Goal: Information Seeking & Learning: Learn about a topic

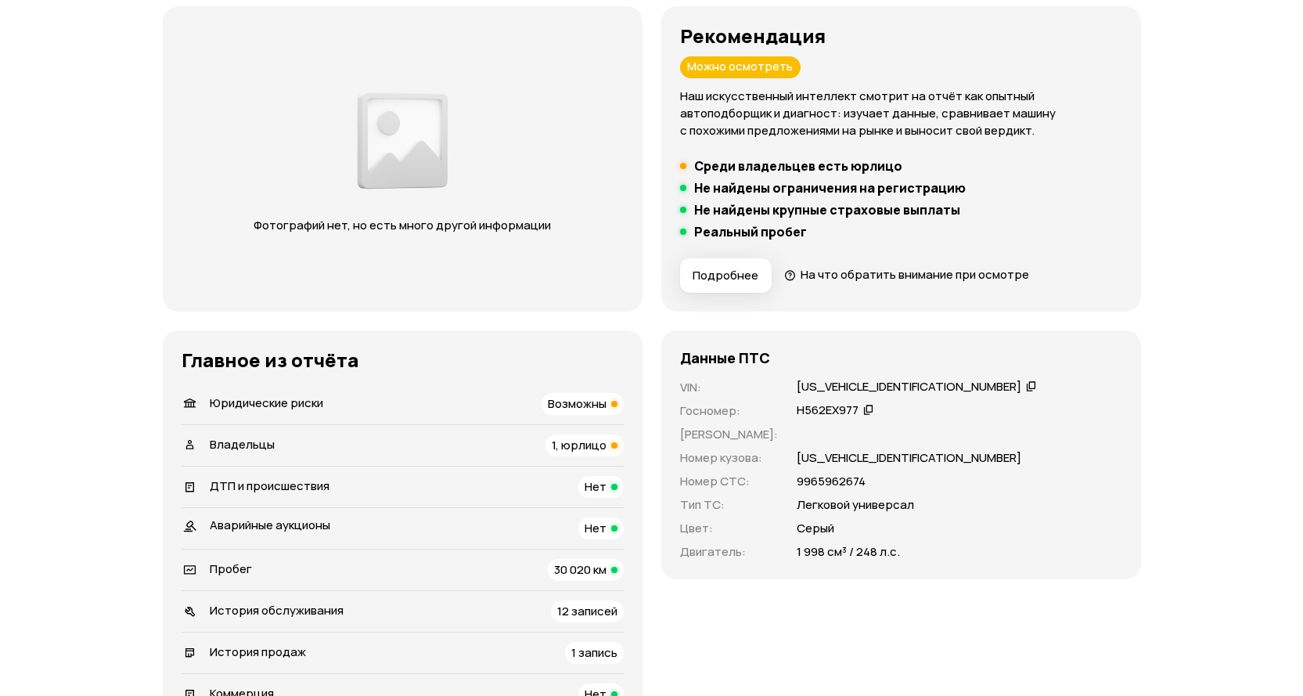
scroll to position [235, 0]
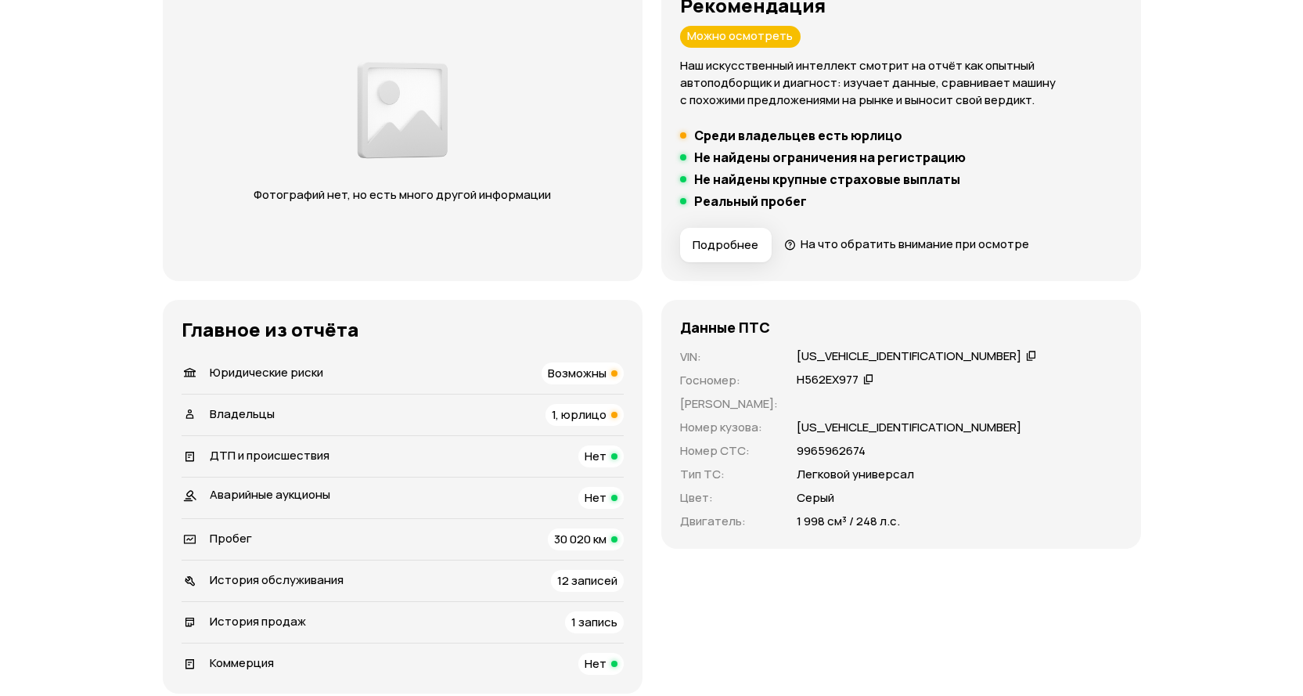
click at [591, 416] on span "1, юрлицо" at bounding box center [579, 414] width 55 height 16
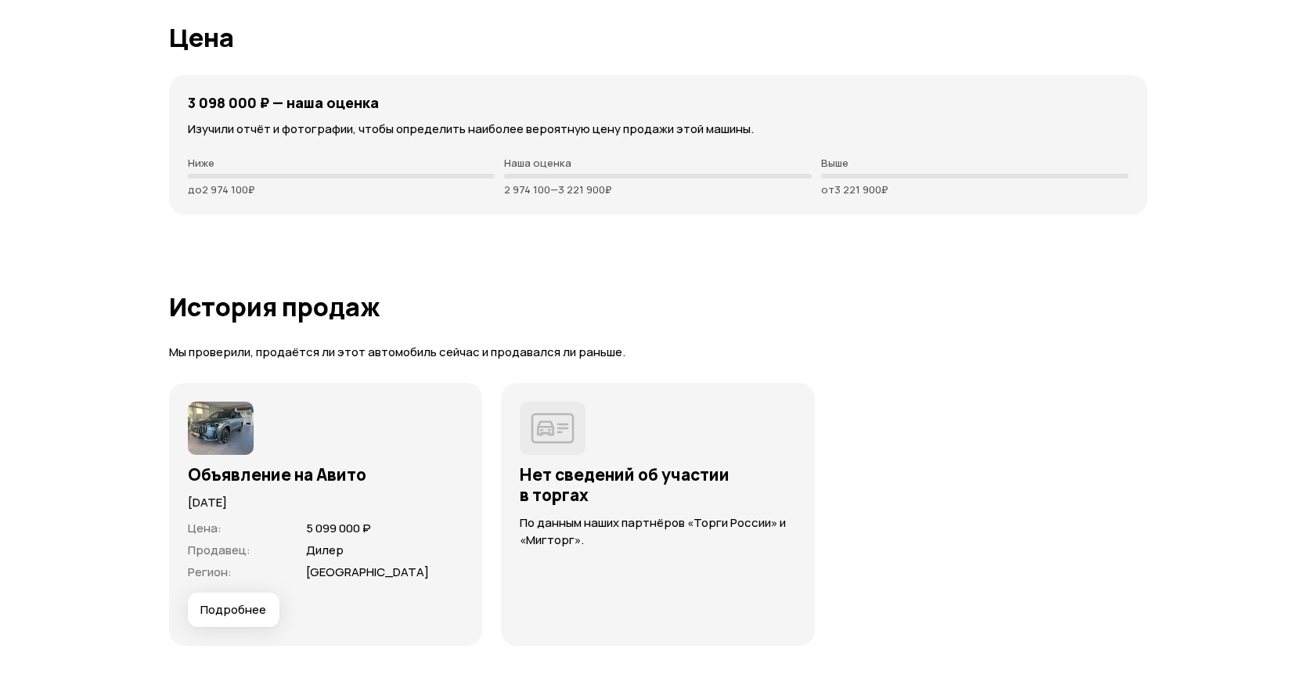
scroll to position [4071, 0]
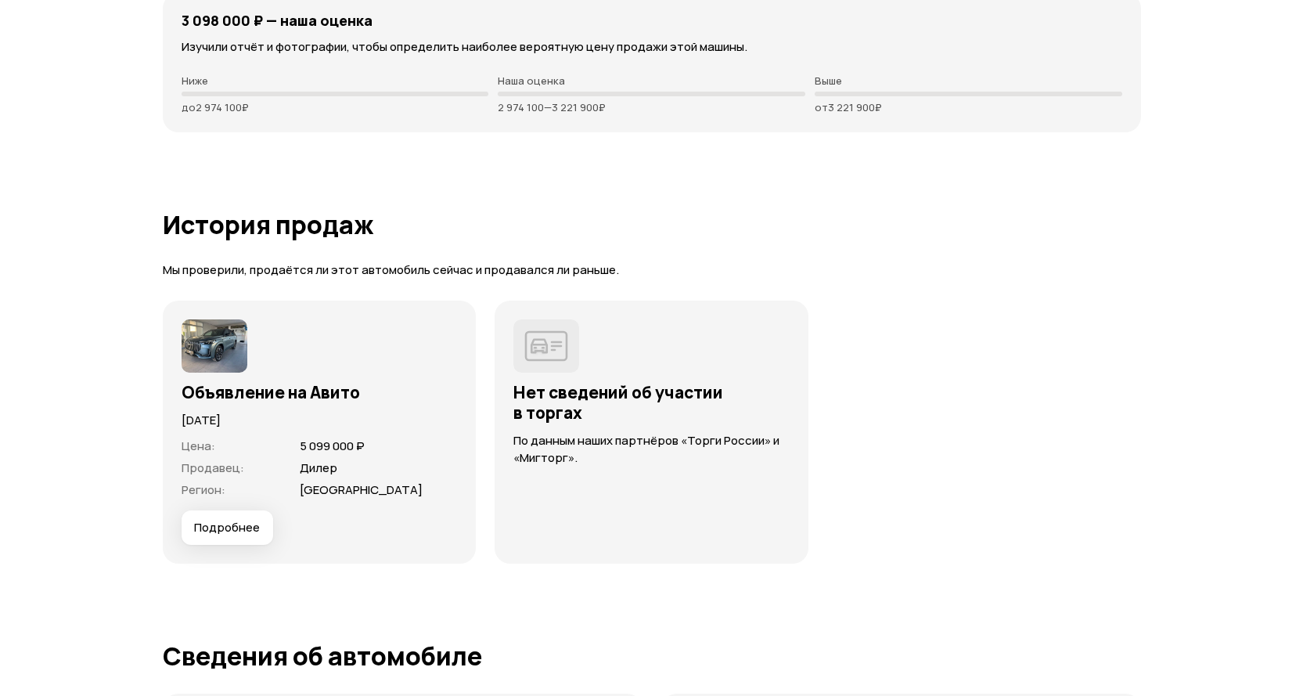
click at [221, 329] on img at bounding box center [215, 345] width 66 height 53
click at [239, 520] on span "Подробнее" at bounding box center [227, 528] width 66 height 16
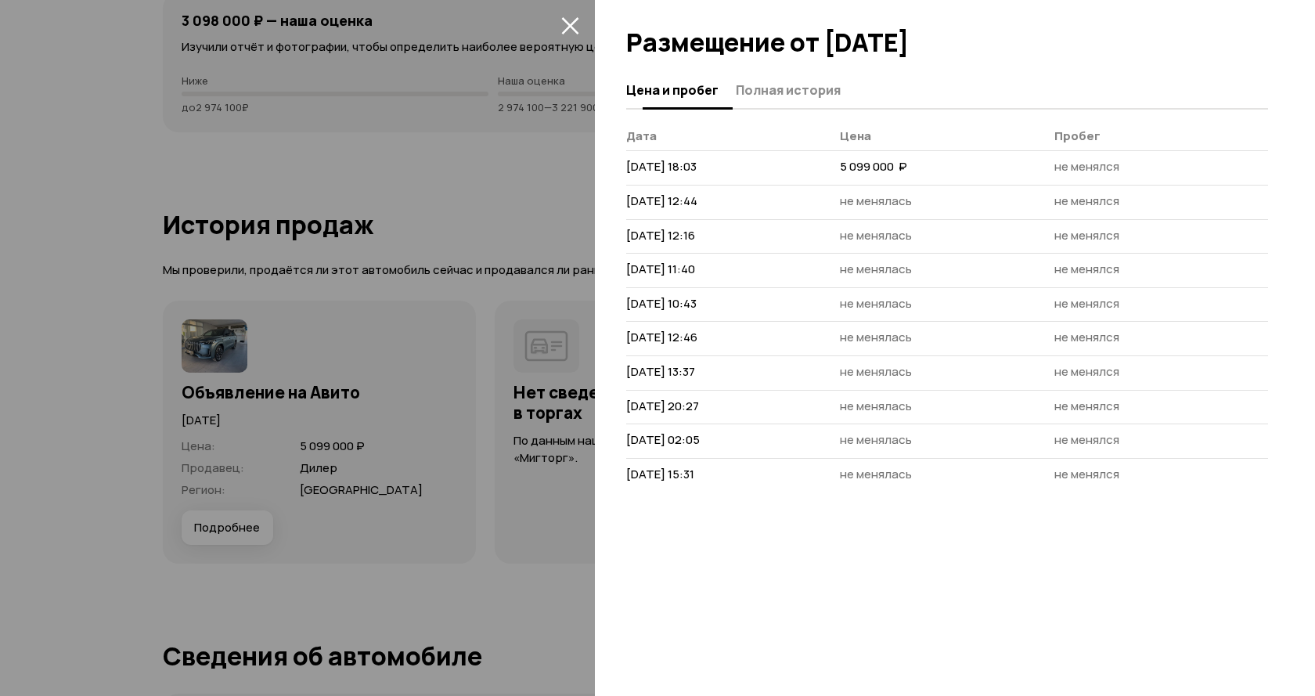
click at [756, 96] on span "Полная история" at bounding box center [788, 90] width 105 height 16
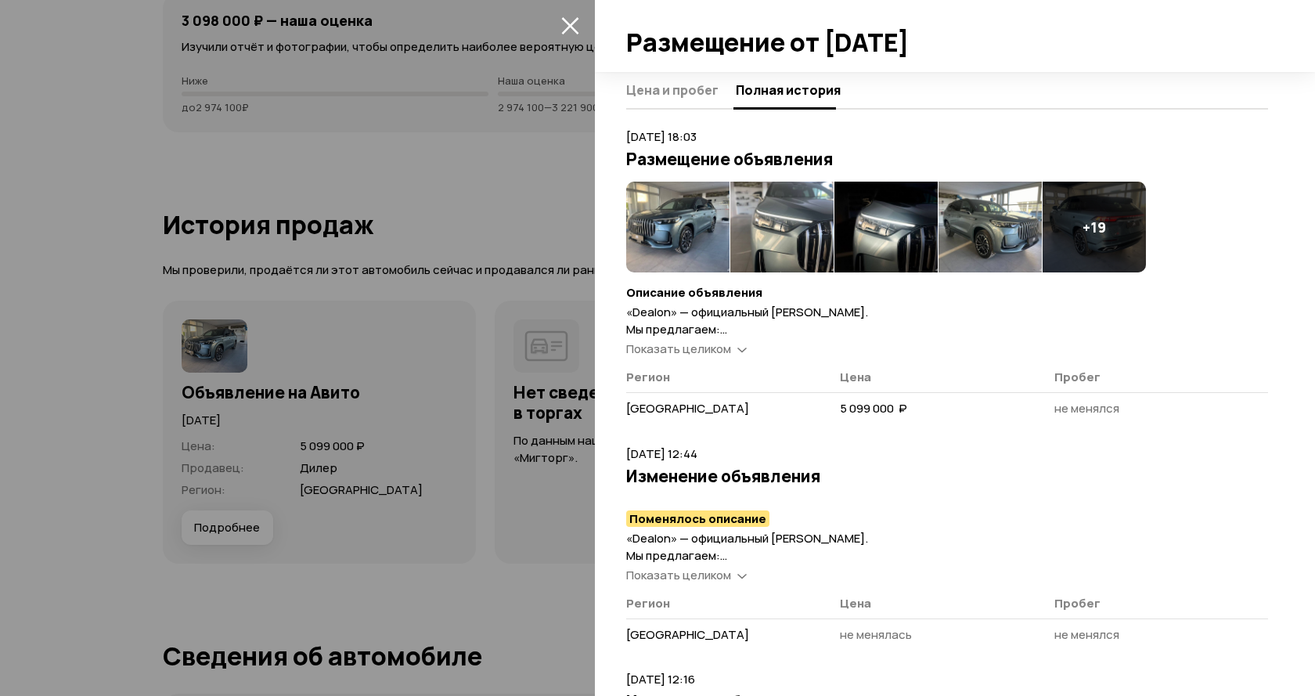
scroll to position [78, 0]
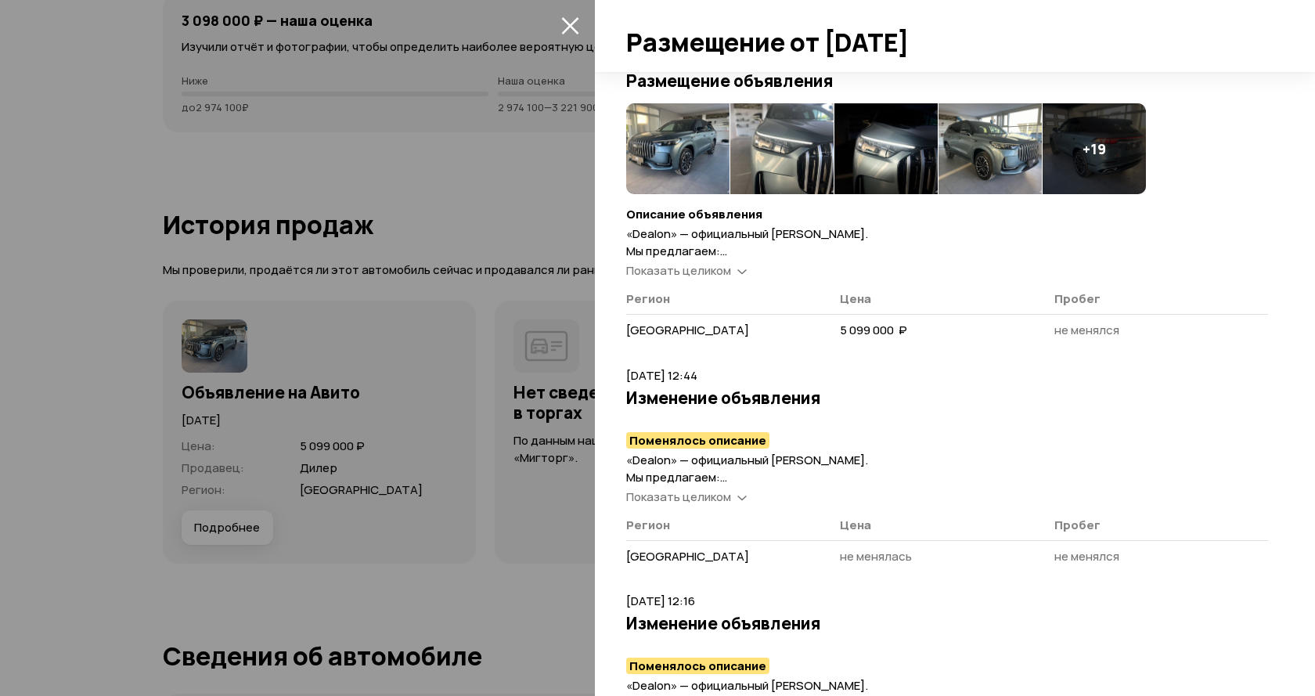
click at [670, 272] on span "Показать целиком" at bounding box center [678, 270] width 105 height 16
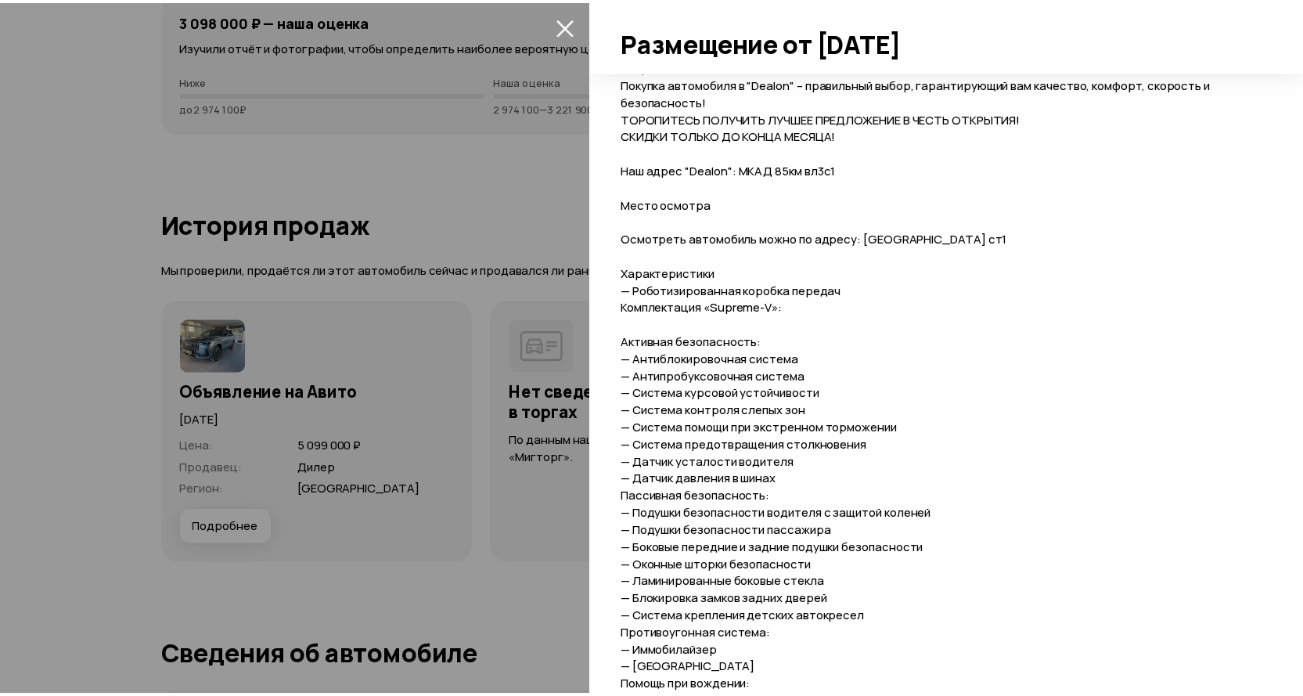
scroll to position [0, 0]
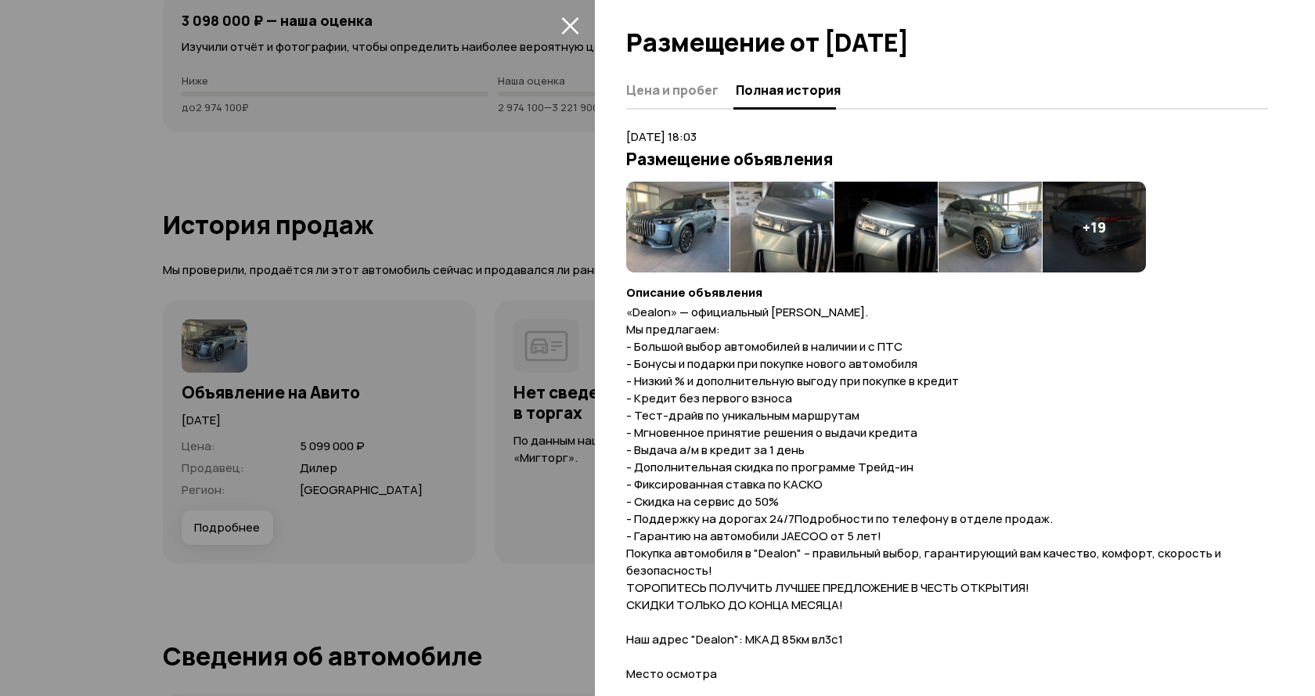
click at [659, 215] on img at bounding box center [677, 227] width 103 height 91
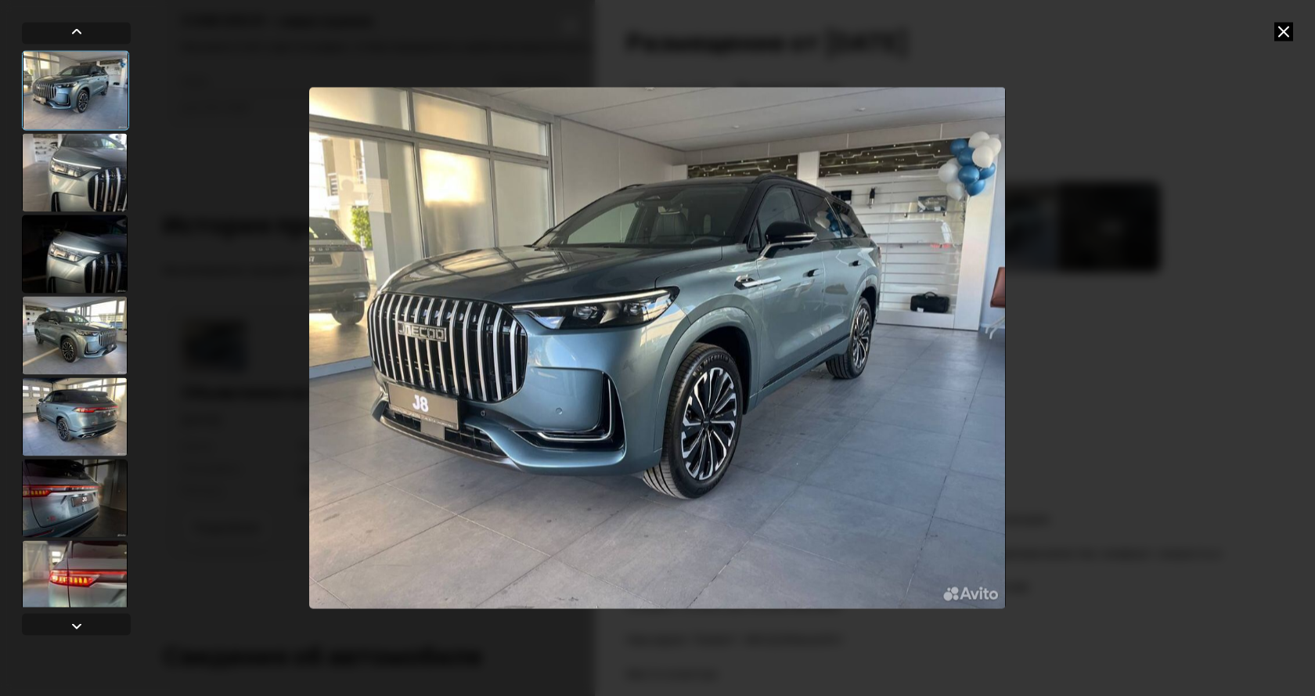
click at [1288, 26] on icon at bounding box center [1283, 31] width 19 height 19
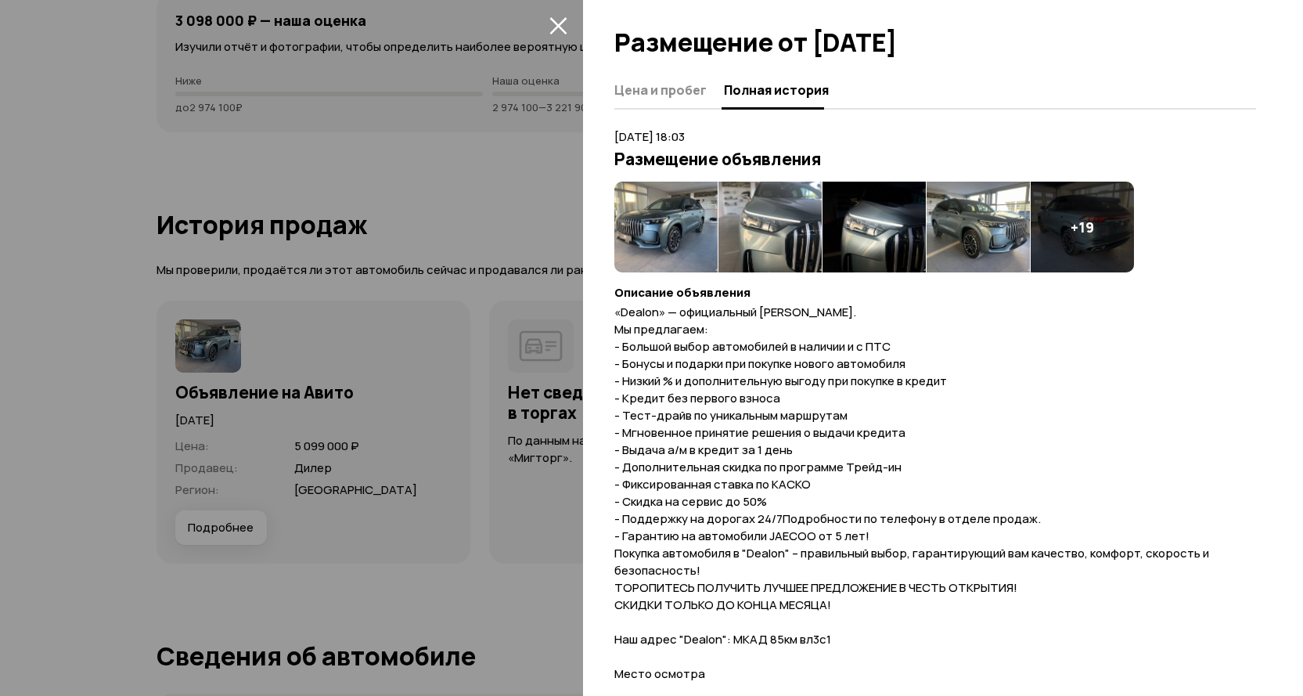
click at [555, 21] on icon "закрыть" at bounding box center [557, 25] width 17 height 17
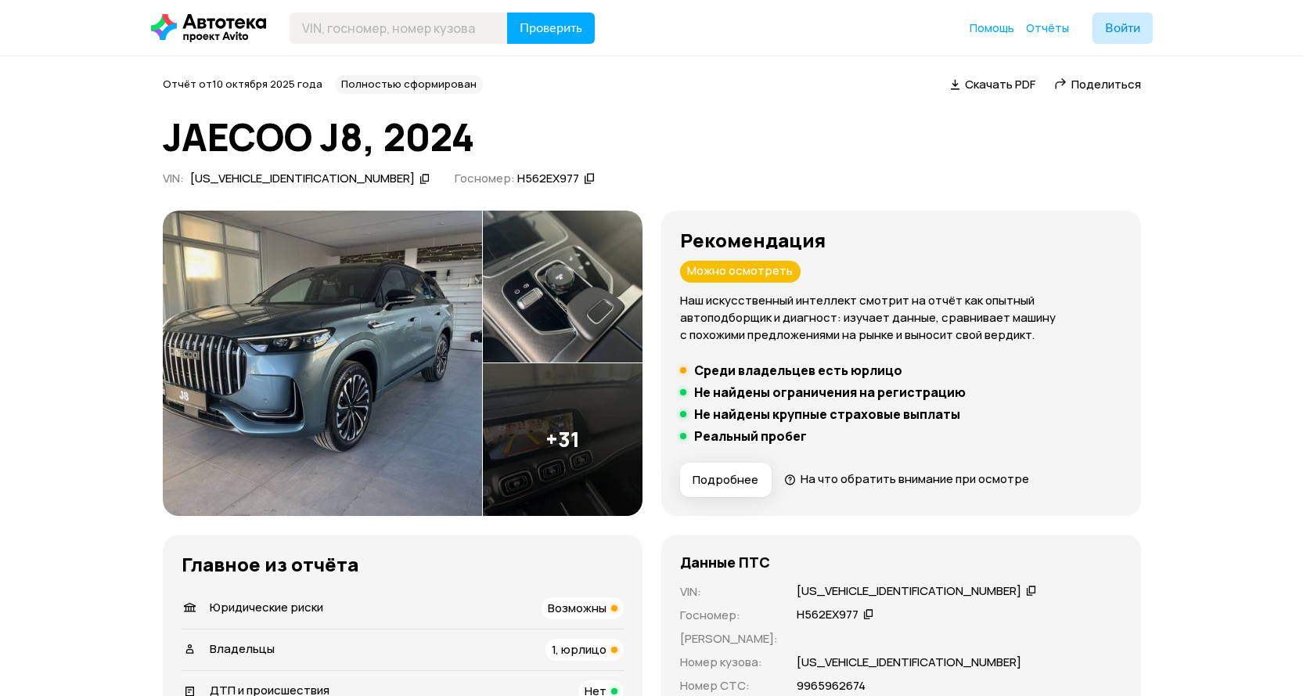
click at [567, 658] on div "1, юрлицо" at bounding box center [584, 650] width 78 height 22
click at [299, 356] on img at bounding box center [322, 363] width 319 height 305
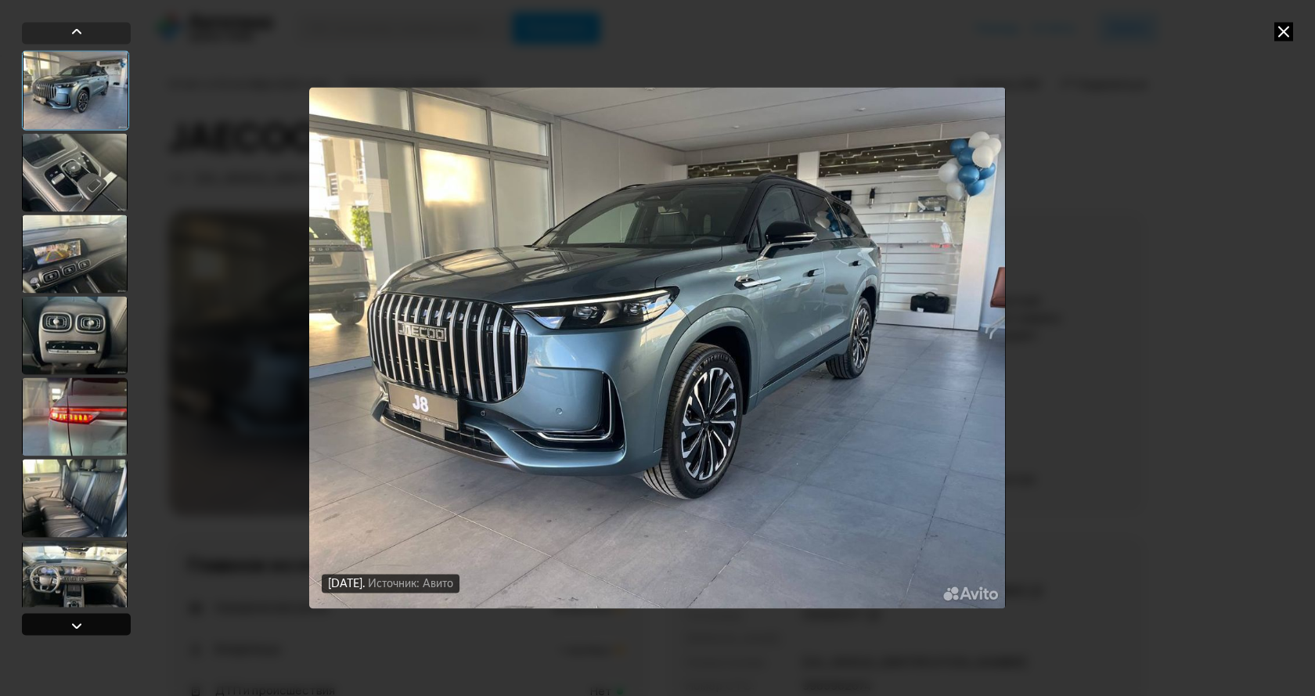
click at [79, 622] on div at bounding box center [76, 625] width 19 height 19
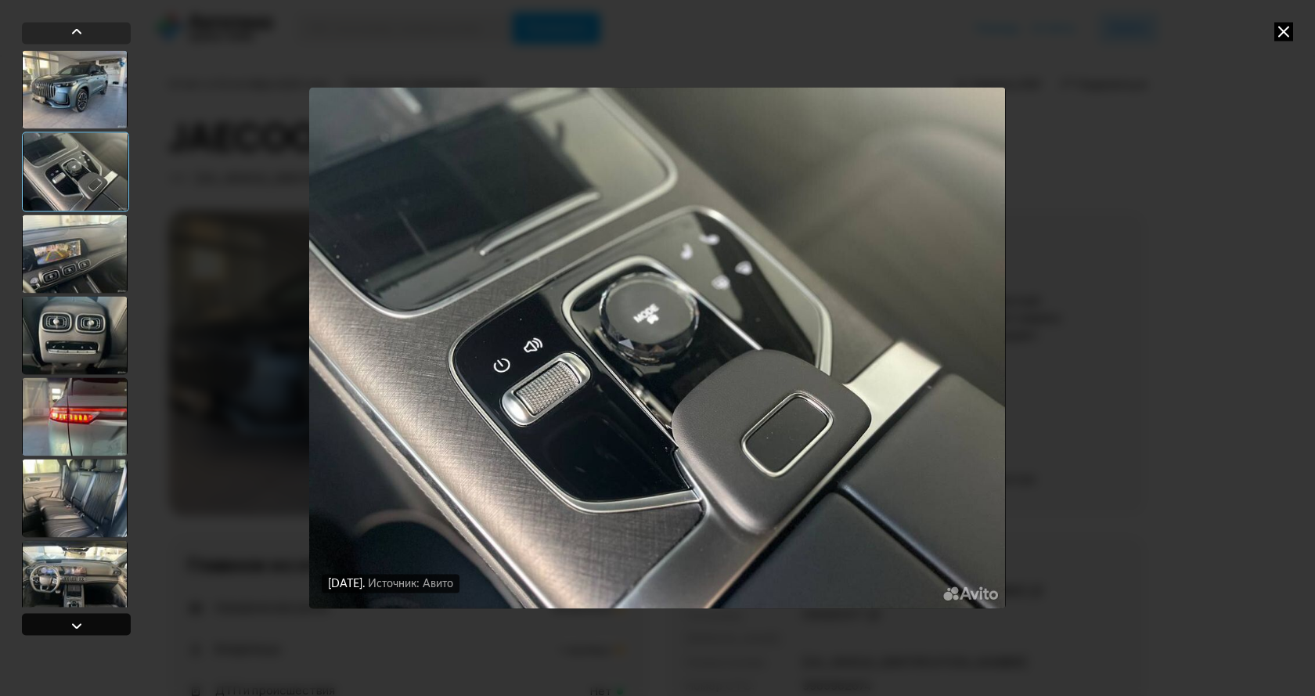
click at [79, 622] on div at bounding box center [76, 625] width 19 height 19
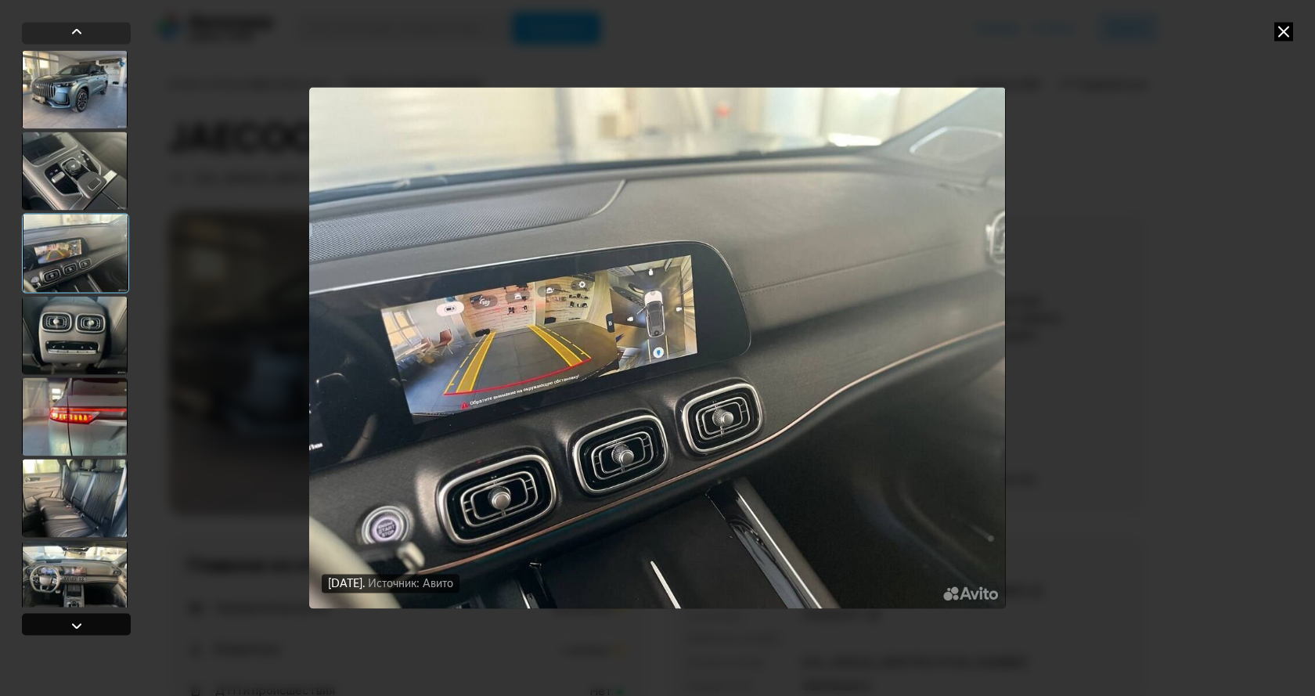
click at [79, 622] on div at bounding box center [76, 625] width 19 height 19
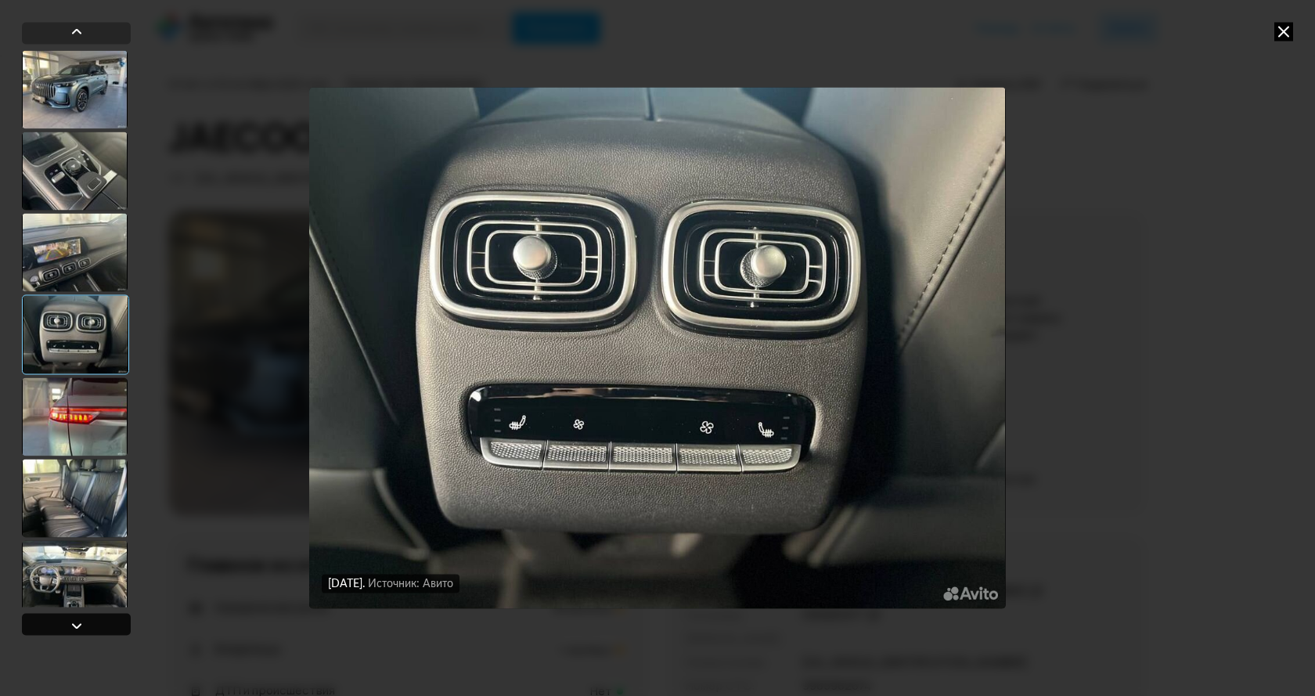
click at [79, 622] on div at bounding box center [76, 625] width 19 height 19
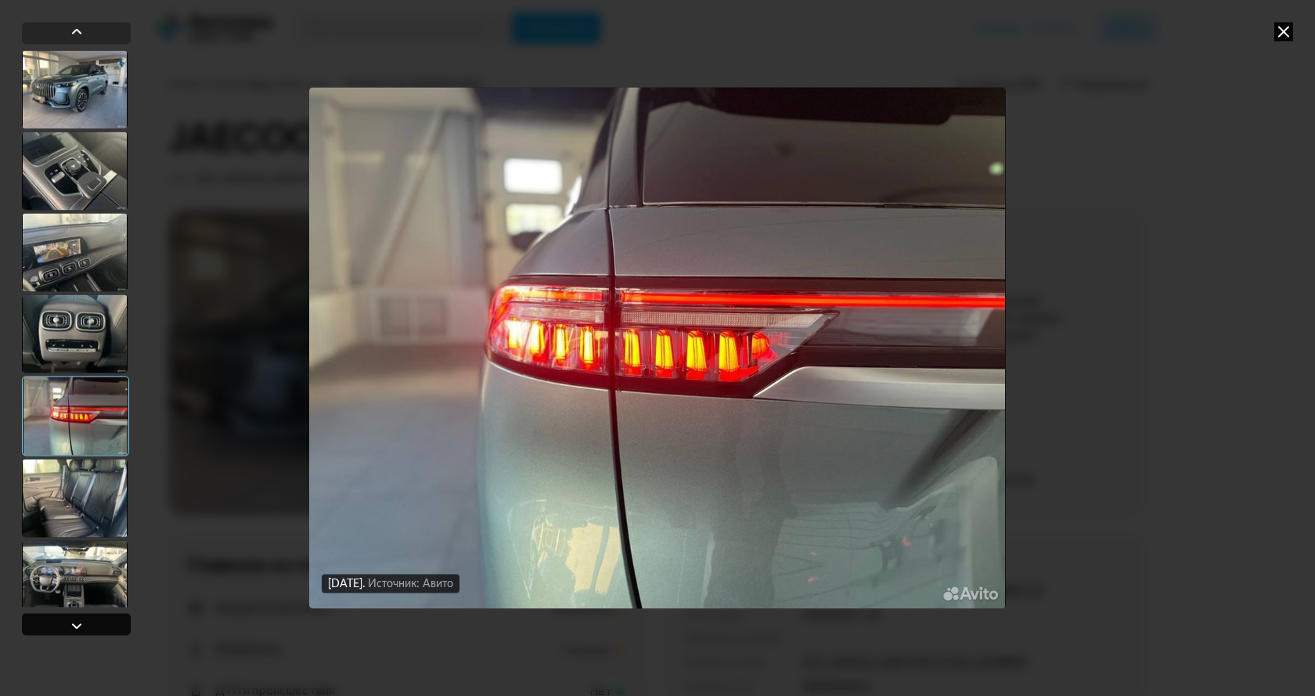
click at [79, 622] on div at bounding box center [76, 625] width 19 height 19
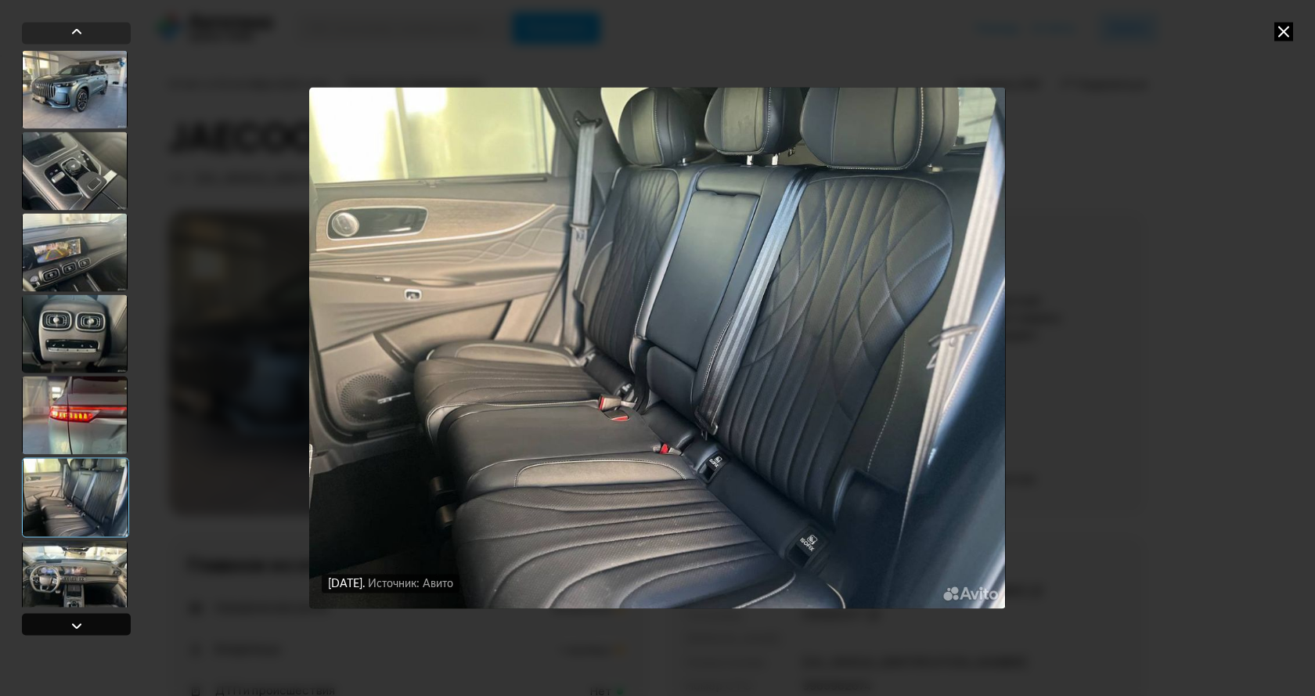
click at [79, 622] on div at bounding box center [76, 625] width 19 height 19
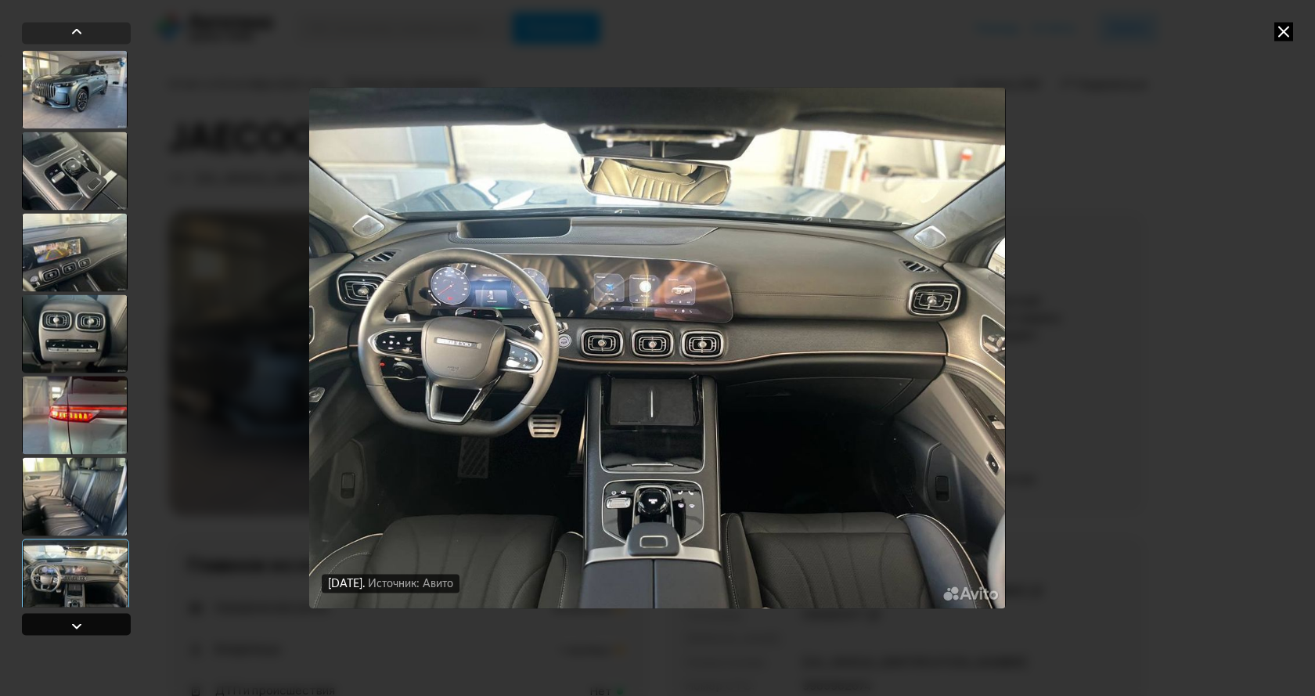
click at [79, 622] on div at bounding box center [76, 625] width 19 height 19
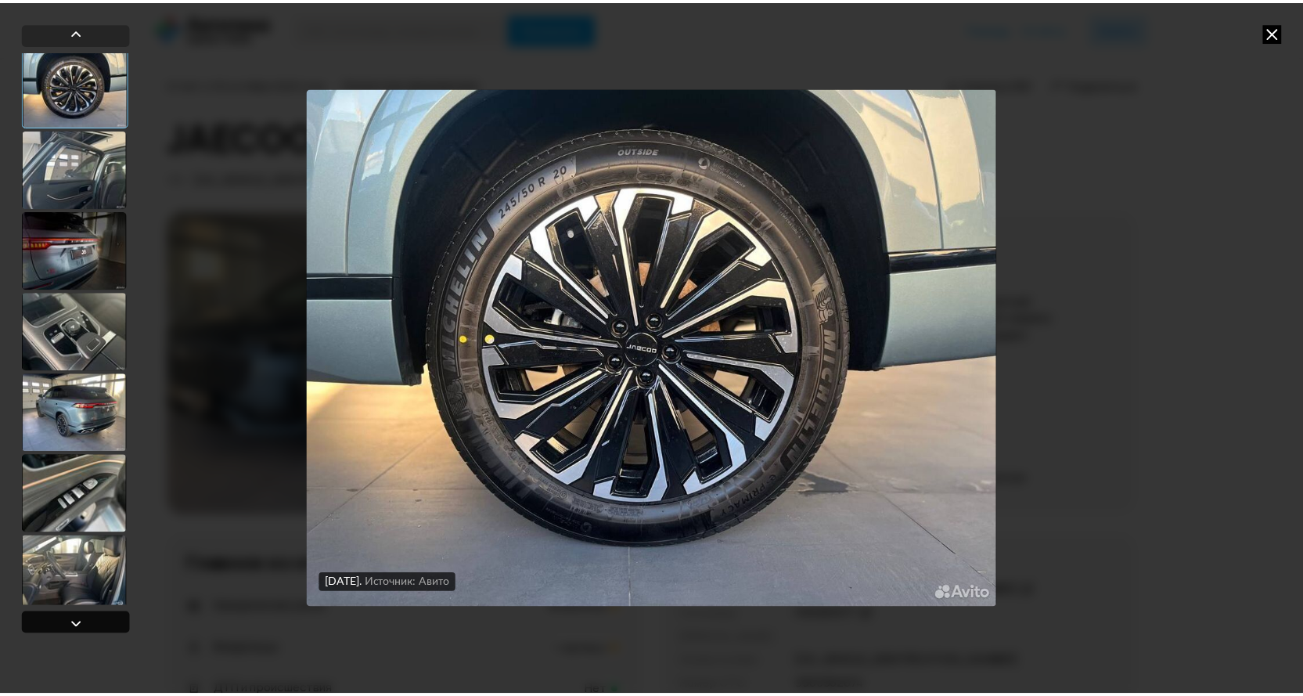
scroll to position [572, 0]
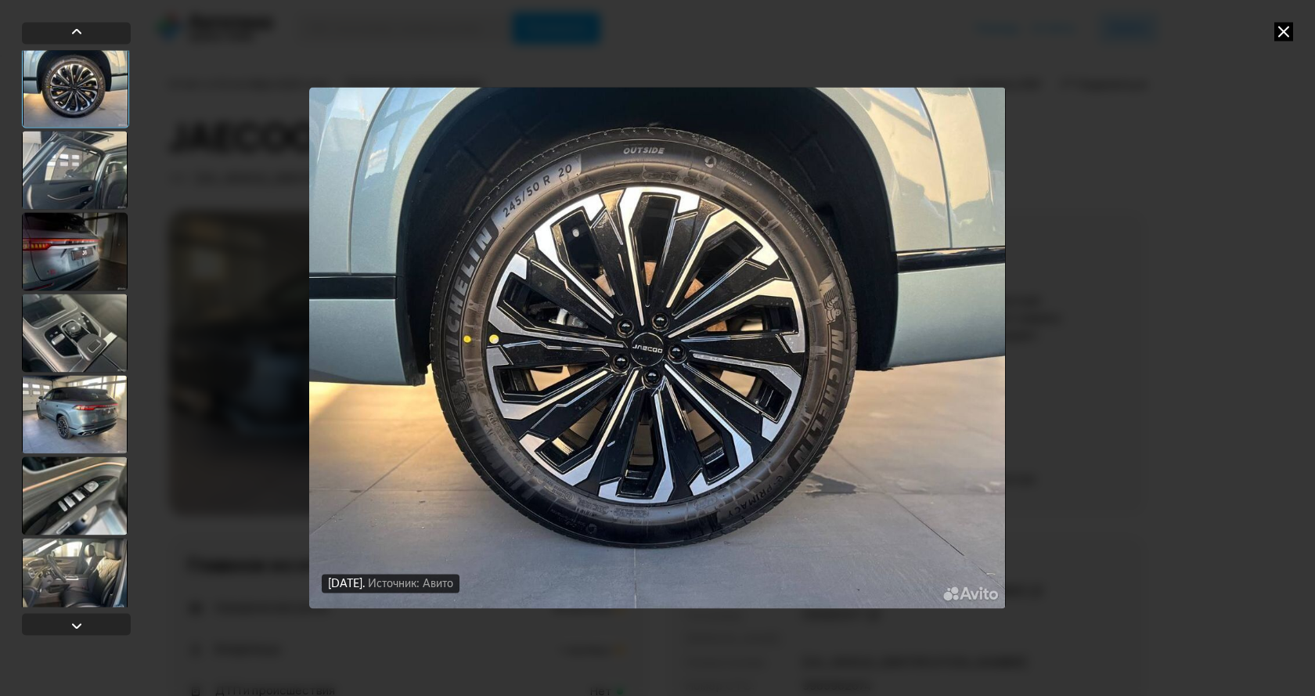
click at [1286, 32] on icon at bounding box center [1283, 31] width 19 height 19
